Goal: Entertainment & Leisure: Consume media (video, audio)

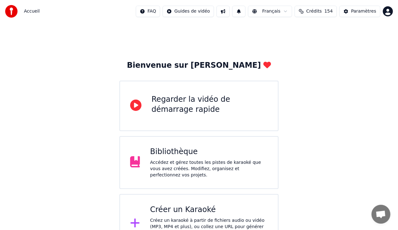
click at [207, 151] on div "Bibliothèque" at bounding box center [209, 152] width 118 height 10
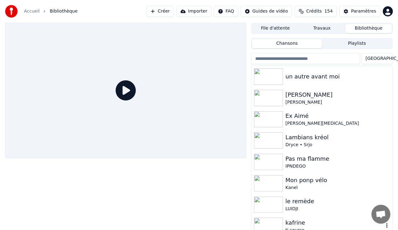
click at [276, 220] on img at bounding box center [268, 226] width 29 height 16
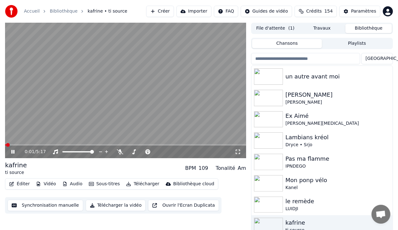
click at [13, 153] on icon at bounding box center [12, 152] width 3 height 4
click at [92, 183] on button "Sous-titres" at bounding box center [104, 183] width 36 height 9
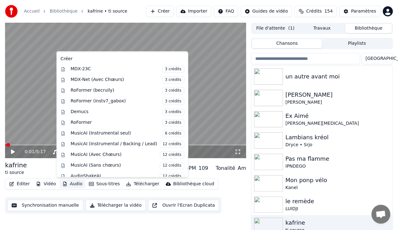
scroll to position [61, 0]
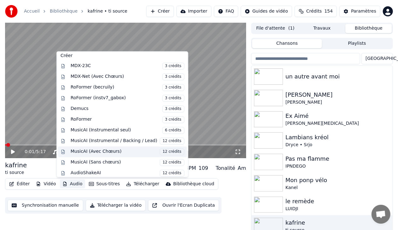
click at [116, 148] on div "MusicAI (Avec Chœurs) 12 crédits" at bounding box center [128, 151] width 114 height 7
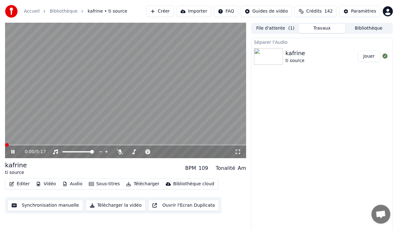
click at [5, 147] on span at bounding box center [7, 145] width 4 height 4
click at [239, 150] on icon at bounding box center [238, 151] width 6 height 5
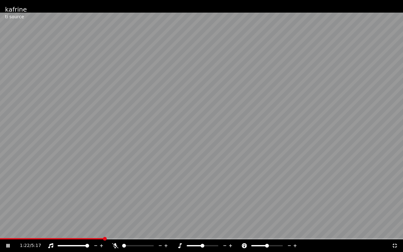
click at [105, 230] on span at bounding box center [201, 238] width 403 height 1
click at [114, 230] on span at bounding box center [201, 238] width 403 height 1
click at [119, 230] on span at bounding box center [201, 238] width 403 height 1
click at [148, 230] on video at bounding box center [201, 126] width 403 height 252
click at [152, 230] on div "1:41 / 5:17" at bounding box center [201, 245] width 403 height 13
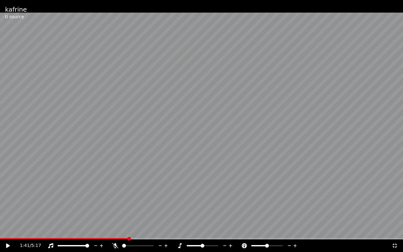
click at [10, 230] on icon at bounding box center [12, 245] width 15 height 5
click at [152, 230] on span at bounding box center [201, 238] width 403 height 1
click at [169, 230] on span at bounding box center [201, 238] width 403 height 1
click at [261, 151] on video at bounding box center [201, 126] width 403 height 252
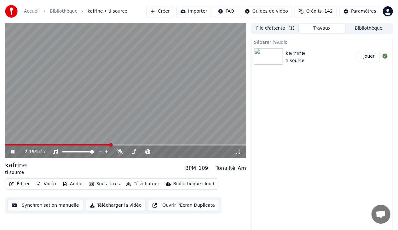
click at [12, 152] on icon at bounding box center [12, 152] width 3 height 4
click at [110, 205] on button "Télécharger la vidéo" at bounding box center [116, 205] width 60 height 11
click at [208, 167] on div "109" at bounding box center [203, 168] width 10 height 8
click at [208, 169] on div "109" at bounding box center [203, 168] width 10 height 8
drag, startPoint x: 202, startPoint y: 168, endPoint x: 216, endPoint y: 168, distance: 13.5
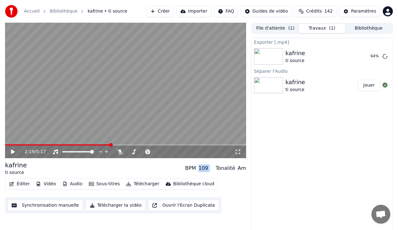
click at [216, 168] on div "BPM 109 Tonalité Am" at bounding box center [215, 168] width 61 height 8
click at [195, 170] on div "BPM" at bounding box center [190, 168] width 11 height 8
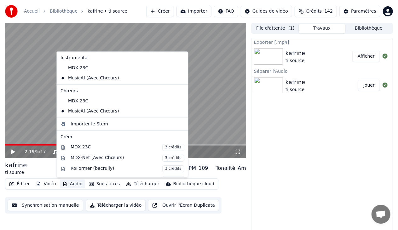
click at [72, 185] on button "Audio" at bounding box center [72, 183] width 25 height 9
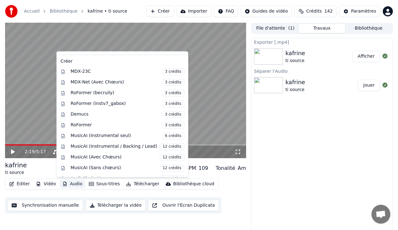
scroll to position [81, 0]
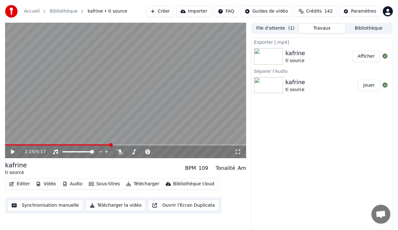
click at [370, 59] on button "Afficher" at bounding box center [366, 56] width 28 height 11
click at [65, 12] on link "Bibliothèque" at bounding box center [64, 11] width 28 height 6
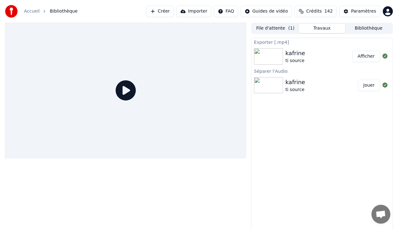
click at [39, 11] on div "Accueil" at bounding box center [35, 11] width 23 height 6
click at [62, 12] on span "Bibliothèque" at bounding box center [64, 11] width 28 height 6
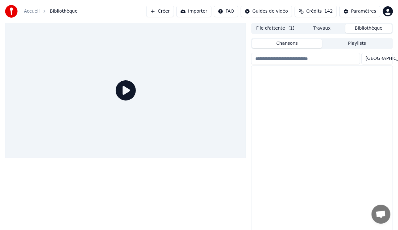
click at [361, 27] on button "Bibliothèque" at bounding box center [368, 28] width 47 height 9
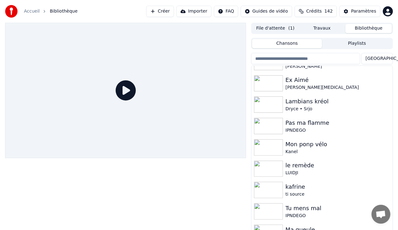
scroll to position [37, 0]
click at [291, 100] on div "Lambians kréol" at bounding box center [334, 100] width 98 height 9
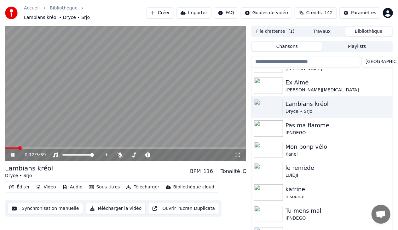
click at [18, 147] on span at bounding box center [125, 147] width 241 height 1
click at [26, 147] on span at bounding box center [125, 147] width 241 height 1
click at [13, 152] on icon at bounding box center [17, 154] width 14 height 5
click at [13, 153] on icon at bounding box center [13, 155] width 4 height 4
click at [13, 152] on icon at bounding box center [17, 154] width 14 height 5
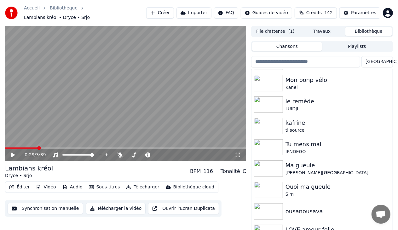
scroll to position [102, 0]
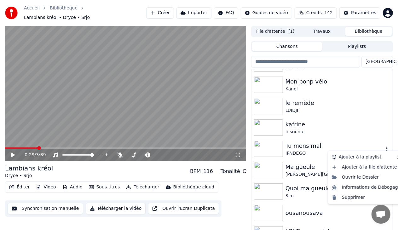
click at [386, 146] on icon "button" at bounding box center [386, 148] width 1 height 4
click at [358, 196] on div "Supprimer" at bounding box center [366, 197] width 74 height 10
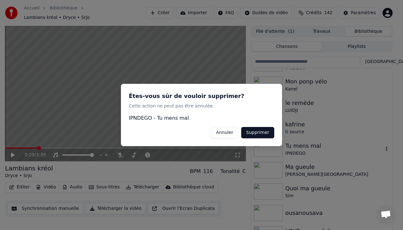
click at [260, 132] on button "Supprimer" at bounding box center [257, 132] width 33 height 11
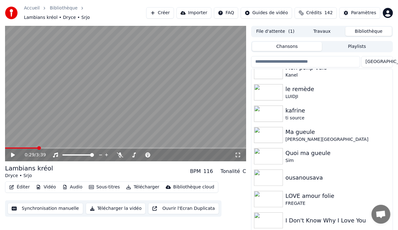
scroll to position [149, 0]
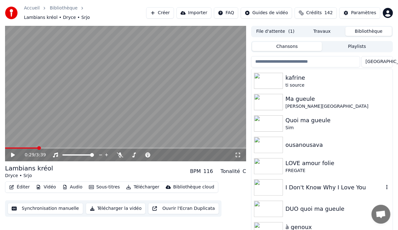
click at [386, 185] on icon "button" at bounding box center [386, 187] width 1 height 4
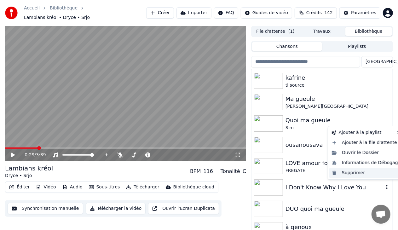
click at [358, 172] on div "Supprimer" at bounding box center [366, 173] width 74 height 10
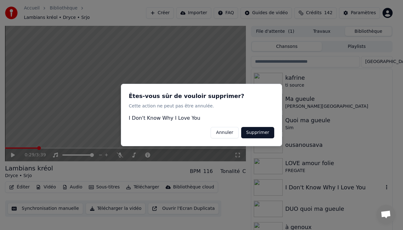
click at [257, 132] on button "Supprimer" at bounding box center [257, 132] width 33 height 11
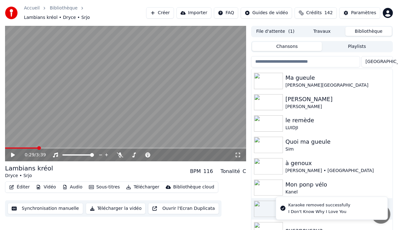
scroll to position [127, 0]
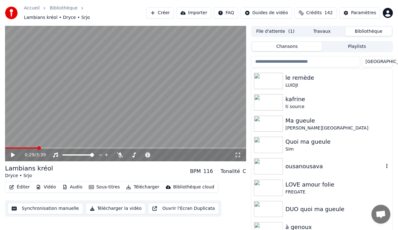
click at [299, 165] on div "ousanousava" at bounding box center [334, 166] width 98 height 9
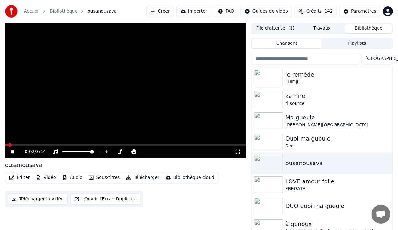
click at [13, 150] on icon at bounding box center [17, 151] width 14 height 5
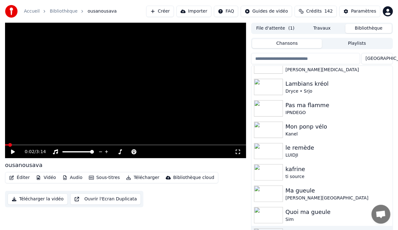
scroll to position [52, 0]
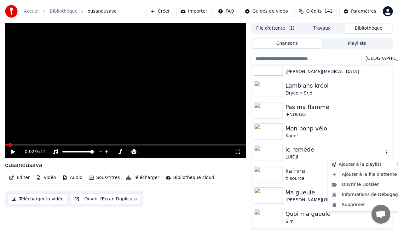
click at [384, 152] on icon "button" at bounding box center [387, 152] width 6 height 5
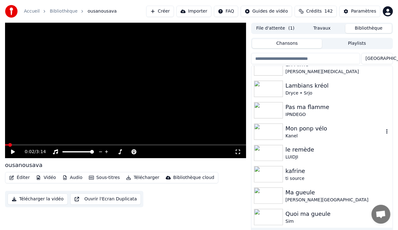
click at [348, 131] on div "Mon ponp vélo" at bounding box center [334, 128] width 98 height 9
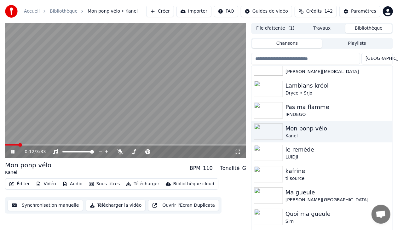
click at [19, 145] on span at bounding box center [125, 144] width 241 height 1
click at [25, 145] on span at bounding box center [125, 144] width 241 height 1
click at [12, 152] on icon at bounding box center [12, 152] width 3 height 4
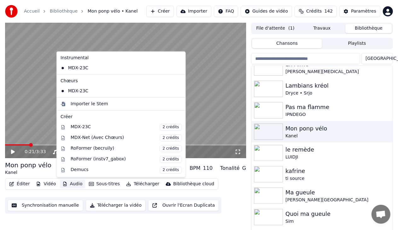
click at [72, 184] on button "Audio" at bounding box center [72, 183] width 25 height 9
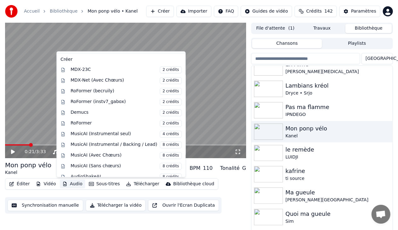
scroll to position [61, 0]
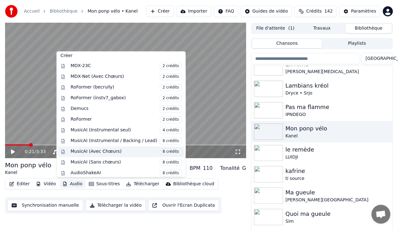
click at [113, 149] on div "MusicAI (Avec Chœurs) 8 crédits" at bounding box center [126, 151] width 111 height 7
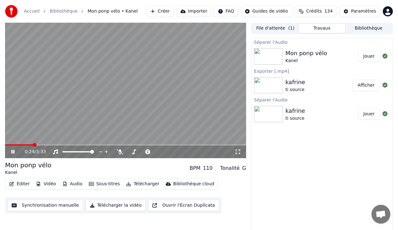
click at [367, 55] on button "Jouer" at bounding box center [369, 56] width 22 height 11
click at [13, 144] on video at bounding box center [125, 90] width 241 height 135
click at [14, 145] on span at bounding box center [125, 144] width 241 height 1
click at [14, 152] on icon at bounding box center [13, 152] width 4 height 4
click at [20, 145] on span at bounding box center [125, 144] width 241 height 1
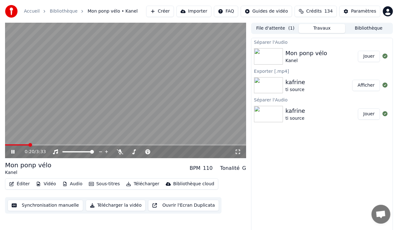
click at [38, 145] on span at bounding box center [125, 144] width 241 height 1
click at [365, 55] on button "Jouer" at bounding box center [369, 56] width 22 height 11
click at [22, 145] on span at bounding box center [125, 144] width 241 height 1
click at [64, 144] on video at bounding box center [125, 90] width 241 height 135
click at [64, 145] on span at bounding box center [125, 144] width 241 height 1
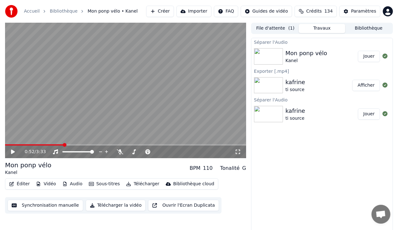
click at [14, 151] on icon at bounding box center [13, 152] width 4 height 4
click at [12, 152] on icon at bounding box center [12, 152] width 3 height 4
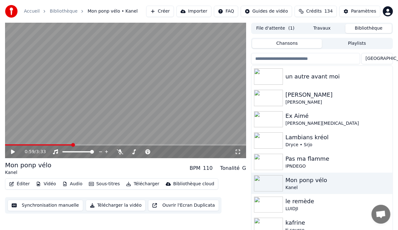
click at [362, 28] on button "Bibliothèque" at bounding box center [368, 28] width 47 height 9
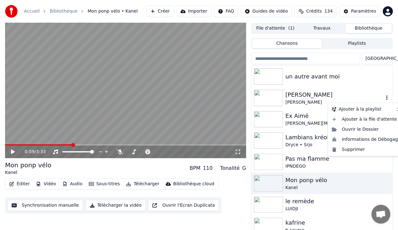
click at [384, 98] on icon "button" at bounding box center [387, 97] width 6 height 5
click at [359, 151] on div "Supprimer" at bounding box center [366, 150] width 74 height 10
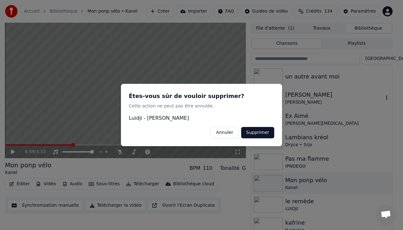
click at [264, 132] on button "Supprimer" at bounding box center [257, 132] width 33 height 11
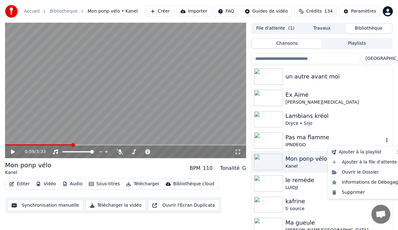
click at [384, 141] on icon "button" at bounding box center [387, 140] width 6 height 5
click at [353, 192] on div "Supprimer" at bounding box center [366, 192] width 74 height 10
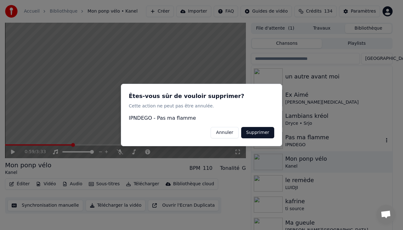
click at [255, 133] on button "Supprimer" at bounding box center [257, 132] width 33 height 11
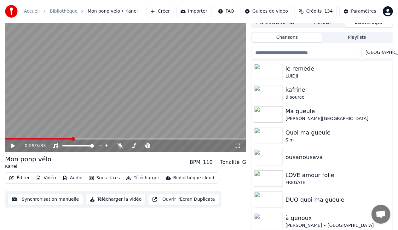
scroll to position [8, 0]
